Goal: Information Seeking & Learning: Learn about a topic

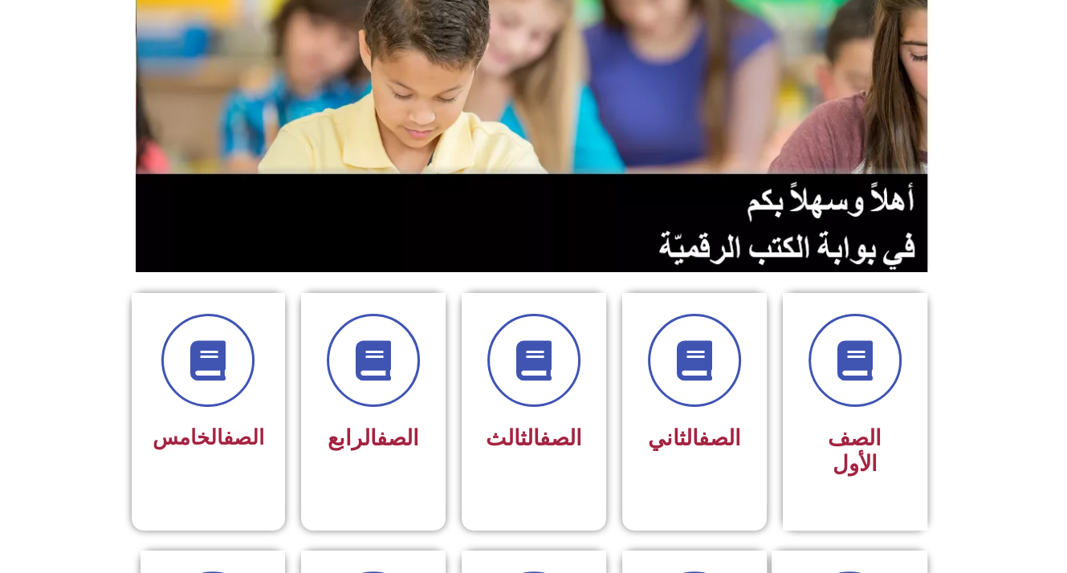
scroll to position [161, 0]
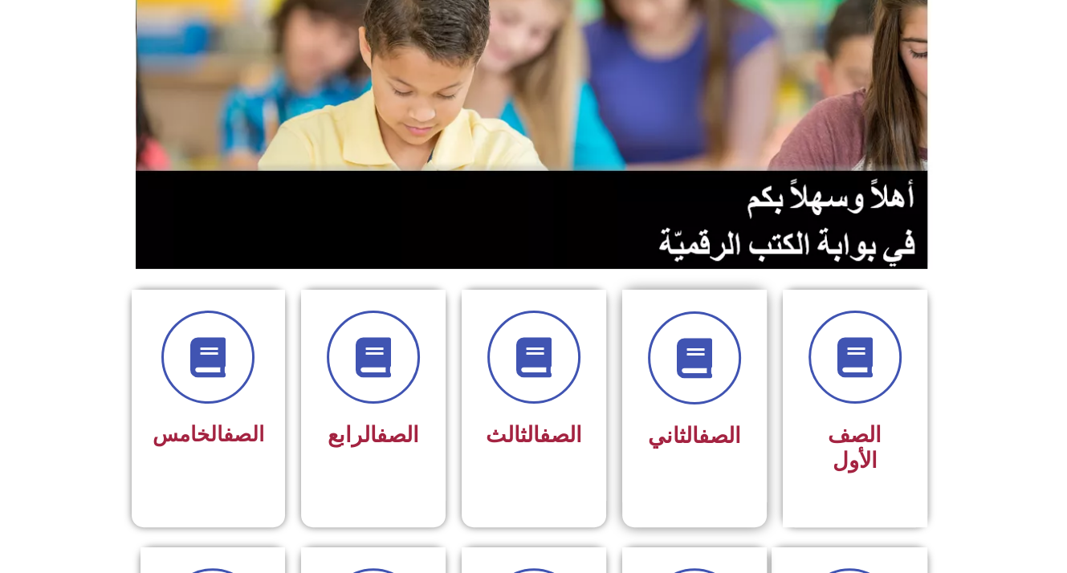
click at [639, 409] on div "الصف الثاني" at bounding box center [694, 396] width 145 height 213
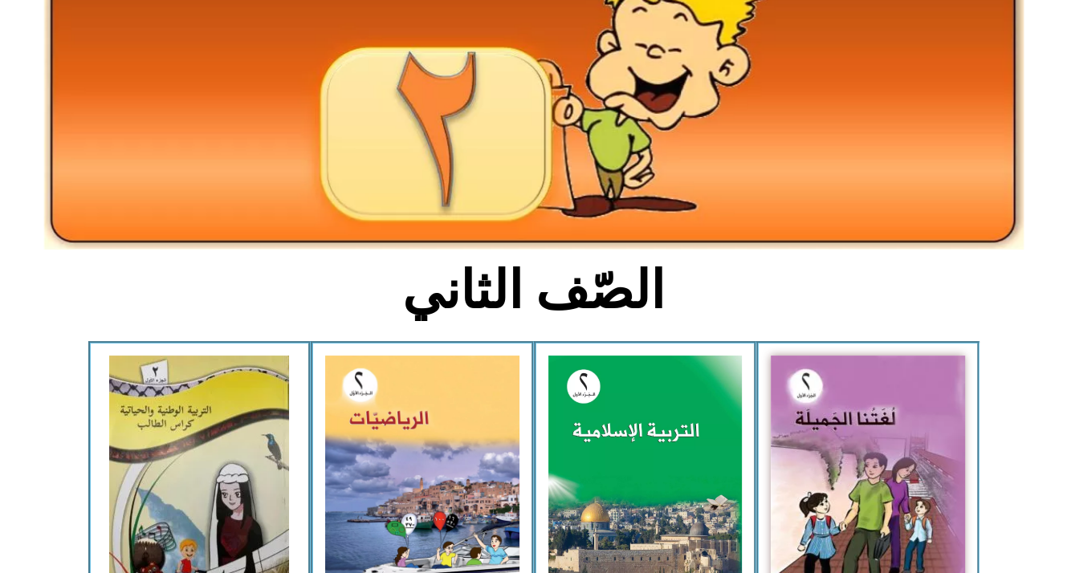
scroll to position [161, 0]
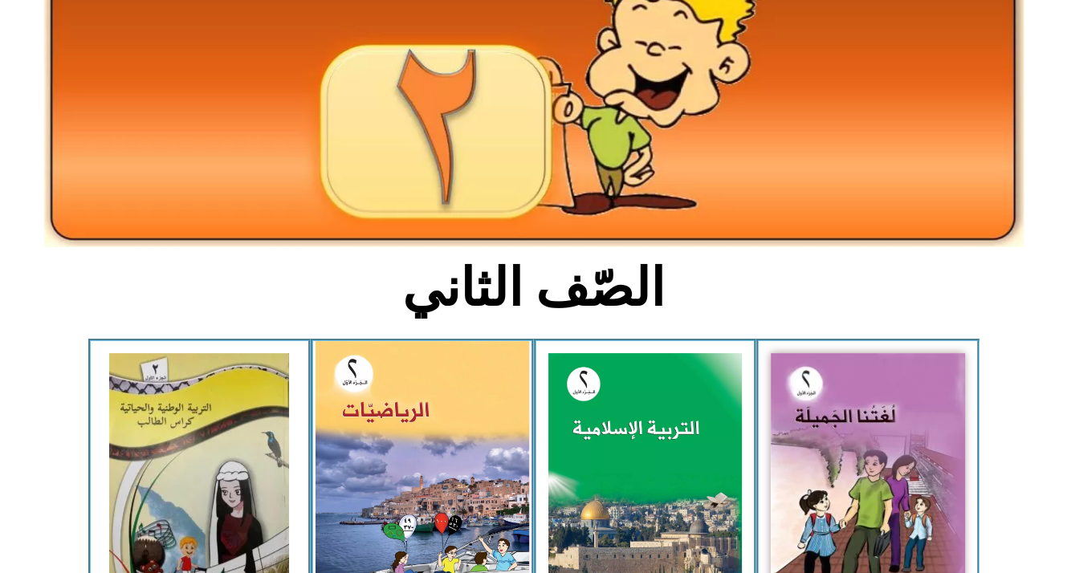
click at [385, 430] on img at bounding box center [423, 473] width 214 height 264
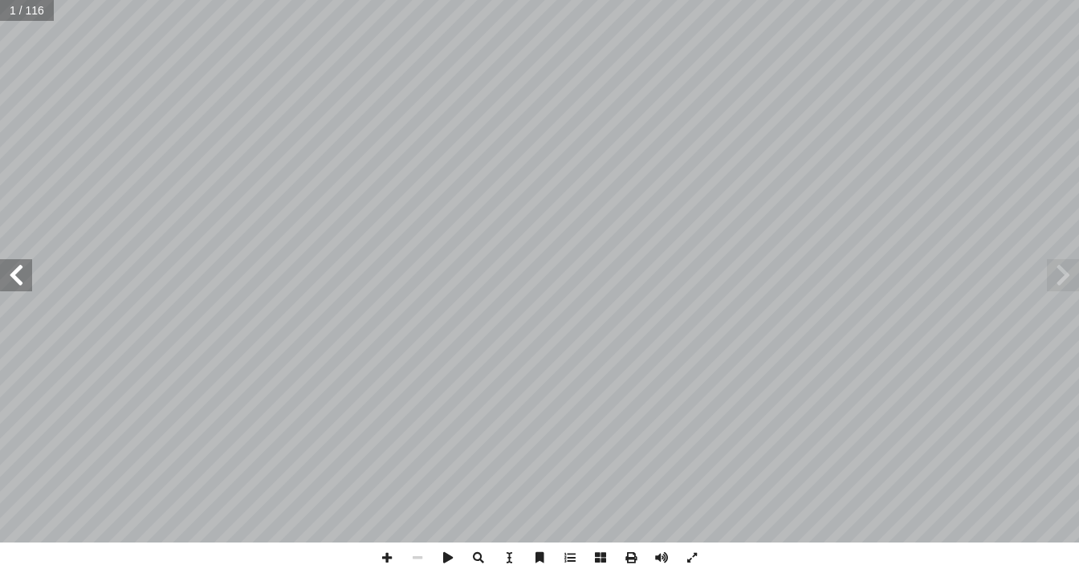
click at [16, 267] on span at bounding box center [16, 275] width 32 height 32
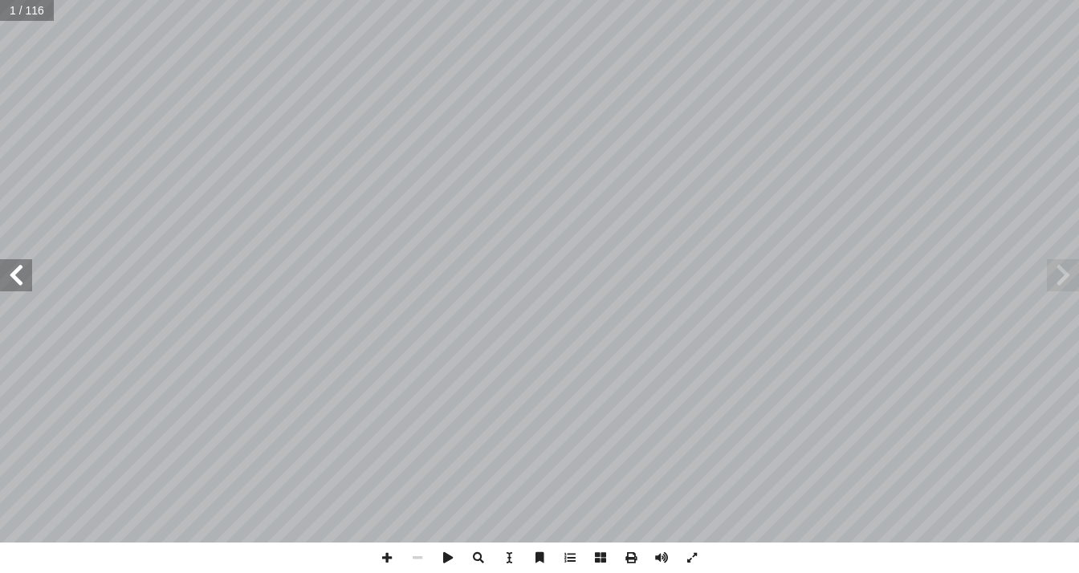
click at [16, 267] on span at bounding box center [16, 275] width 32 height 32
click at [26, 277] on span at bounding box center [16, 275] width 32 height 32
click at [26, 276] on span at bounding box center [16, 275] width 32 height 32
click at [26, 274] on span at bounding box center [16, 275] width 32 height 32
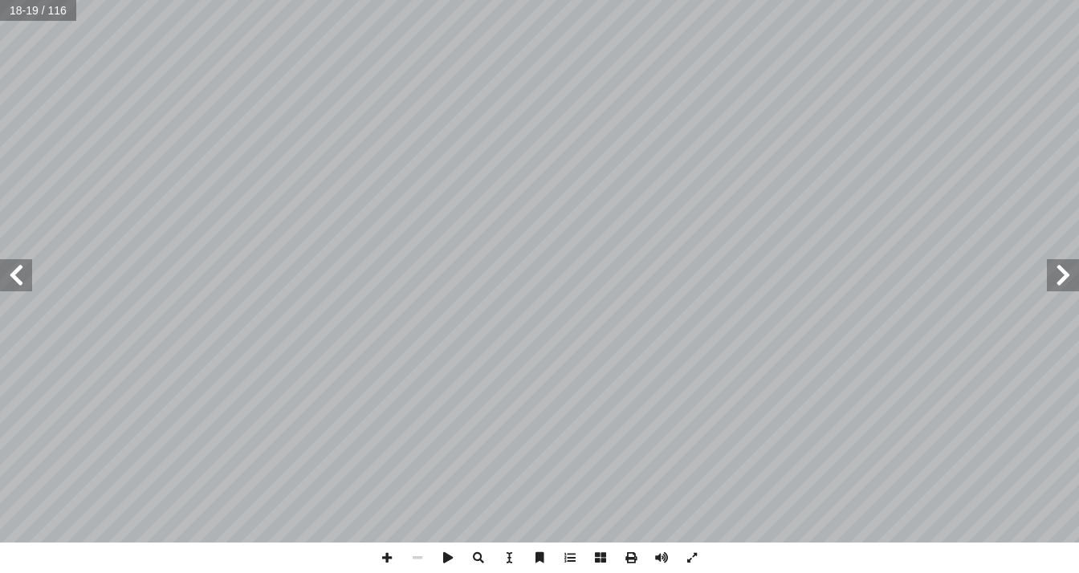
click at [18, 273] on span at bounding box center [16, 275] width 32 height 32
